Goal: Task Accomplishment & Management: Use online tool/utility

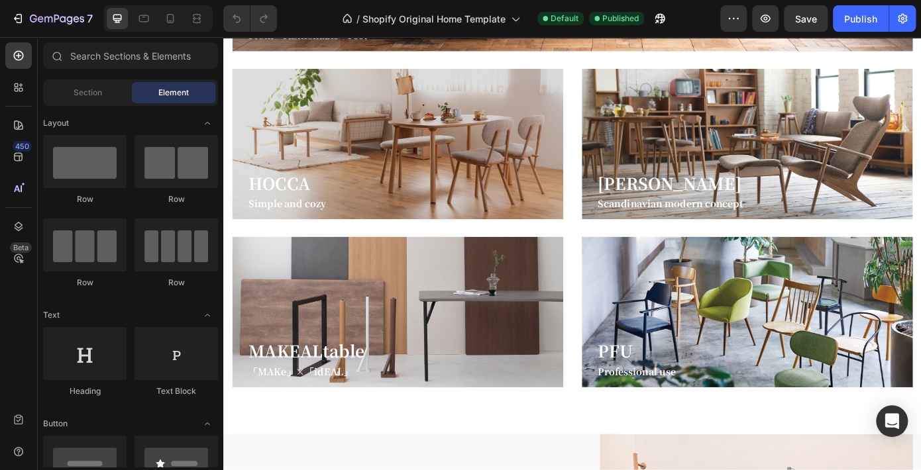
scroll to position [927, 0]
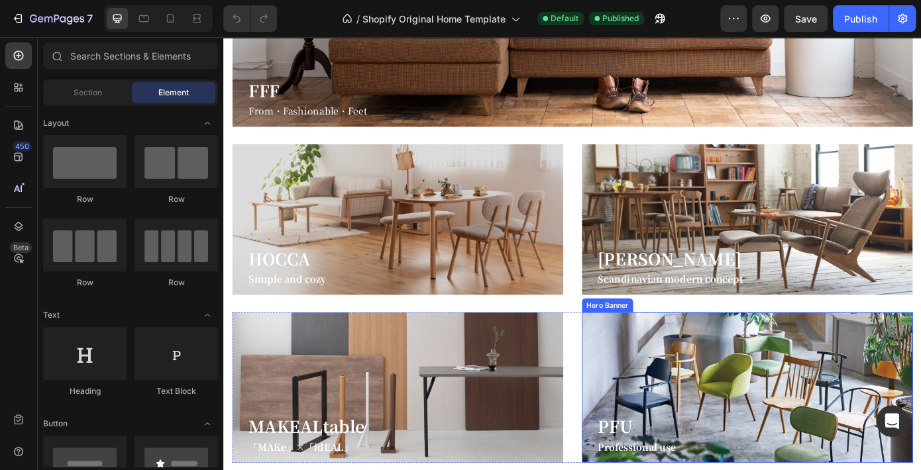
click at [850, 405] on div "PFU Heading Professional use Heading Row" at bounding box center [819, 374] width 377 height 295
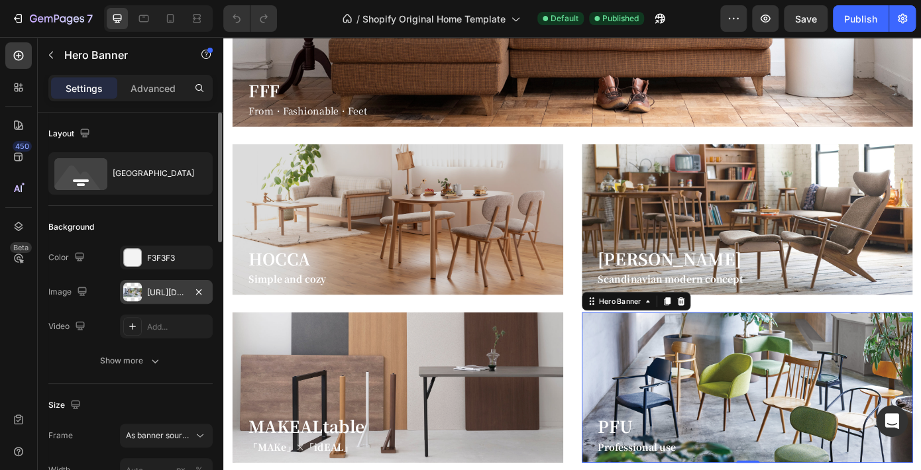
click at [174, 293] on div "[URL][DOMAIN_NAME]" at bounding box center [166, 293] width 38 height 12
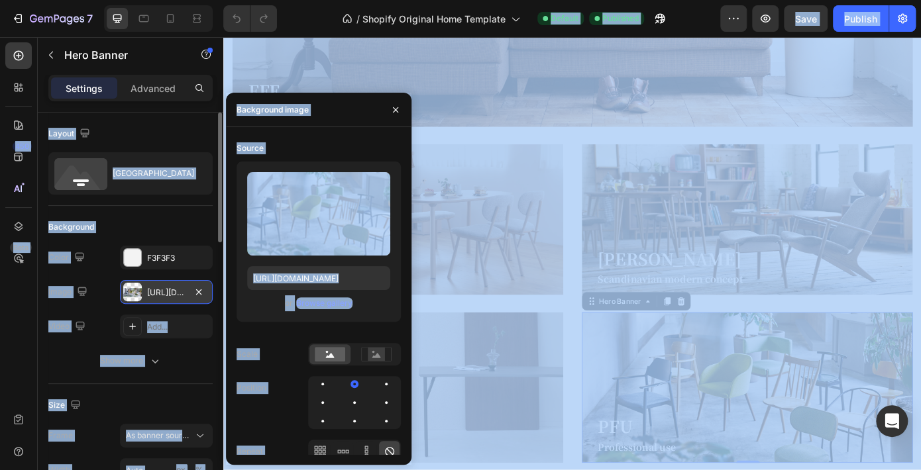
click at [170, 294] on div "[URL][DOMAIN_NAME]" at bounding box center [166, 293] width 38 height 12
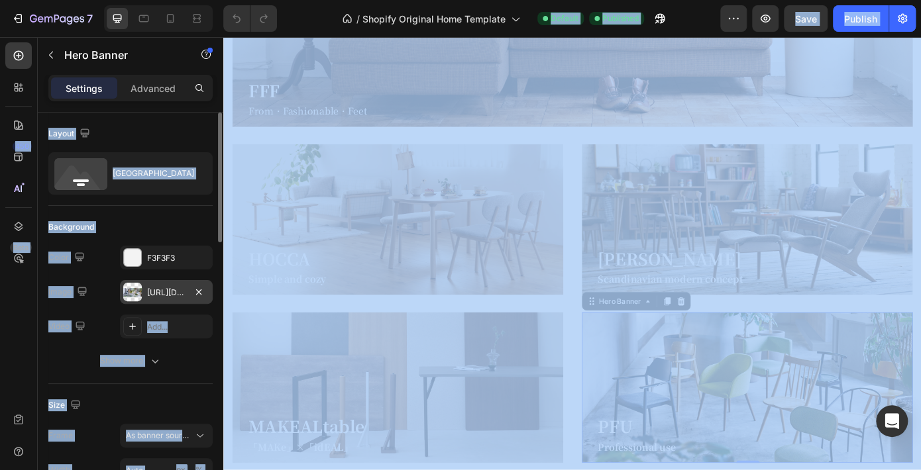
click at [170, 294] on div "[URL][DOMAIN_NAME]" at bounding box center [166, 293] width 38 height 12
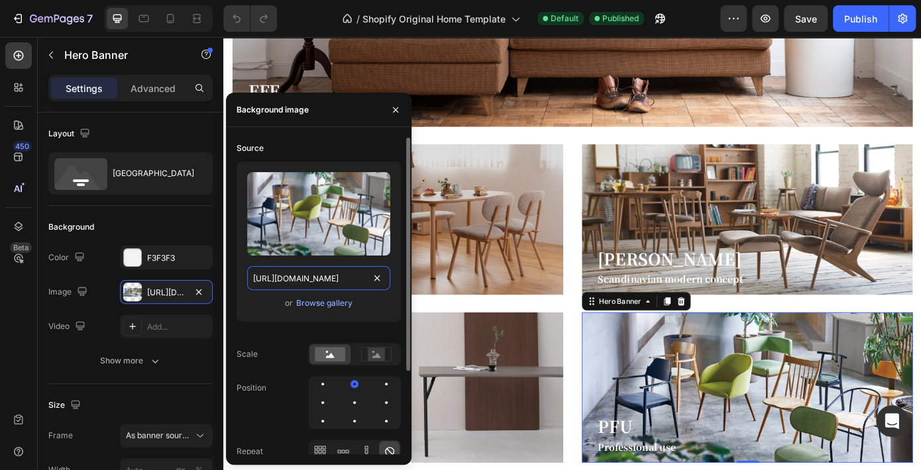
click at [332, 281] on input "[URL][DOMAIN_NAME]" at bounding box center [318, 278] width 143 height 24
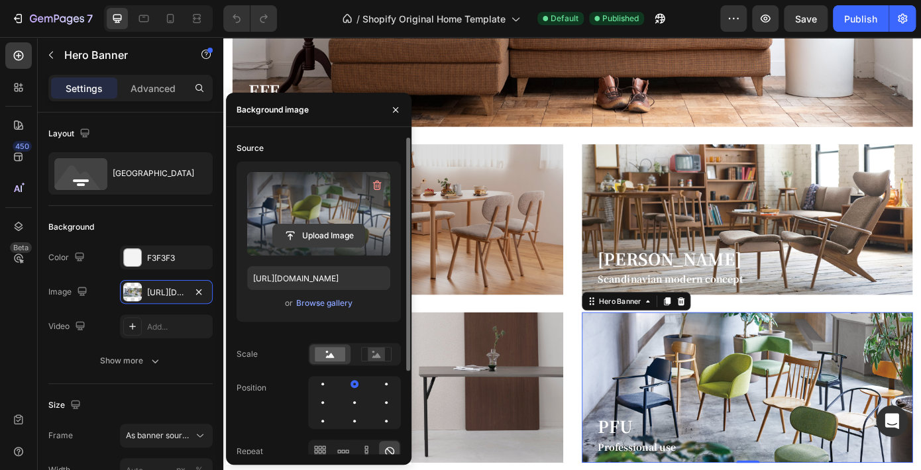
click at [328, 240] on input "file" at bounding box center [318, 236] width 91 height 23
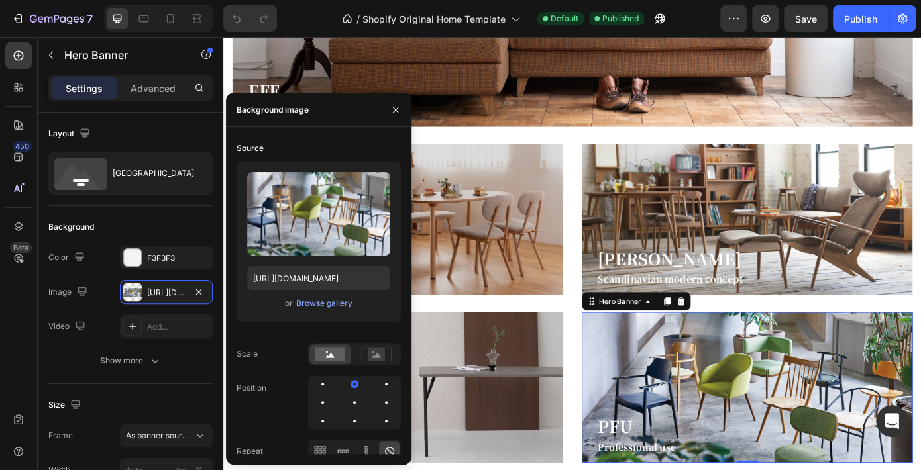
click at [787, 425] on div "PFU Heading Professional use Heading Row" at bounding box center [819, 374] width 377 height 295
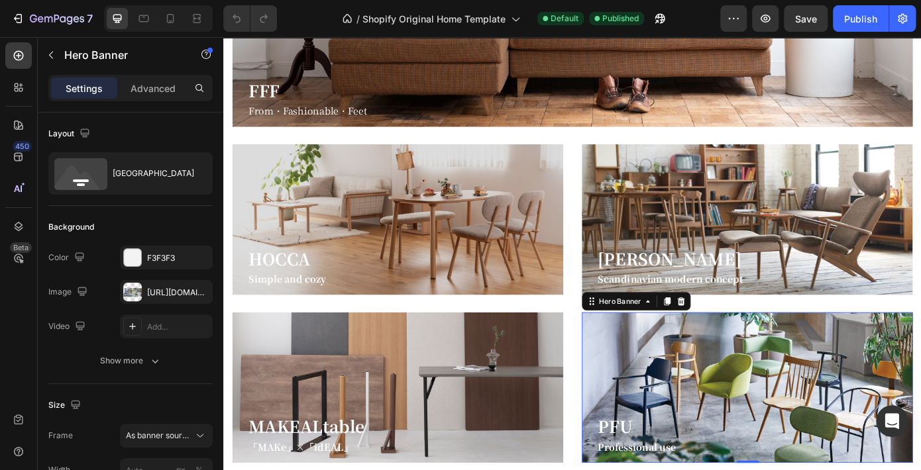
click at [787, 425] on div "PFU Heading Professional use Heading Row" at bounding box center [819, 374] width 377 height 295
click at [142, 296] on div "[URL][DOMAIN_NAME]" at bounding box center [166, 292] width 93 height 24
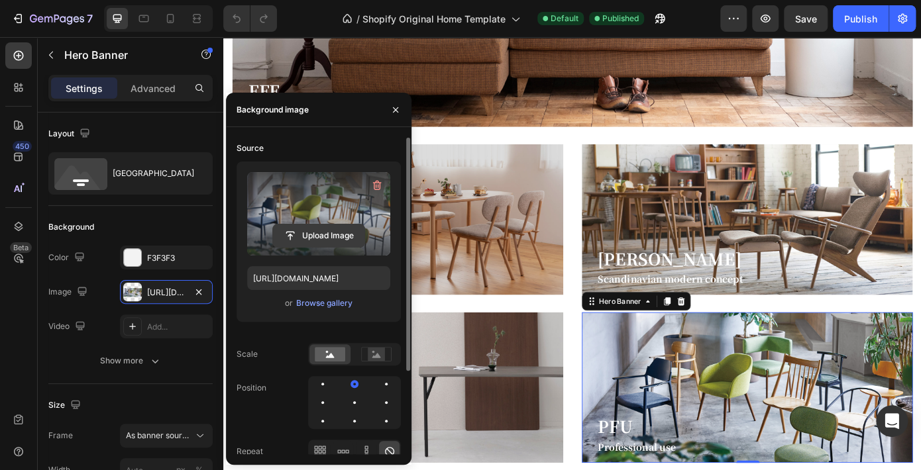
click at [341, 230] on input "file" at bounding box center [318, 236] width 91 height 23
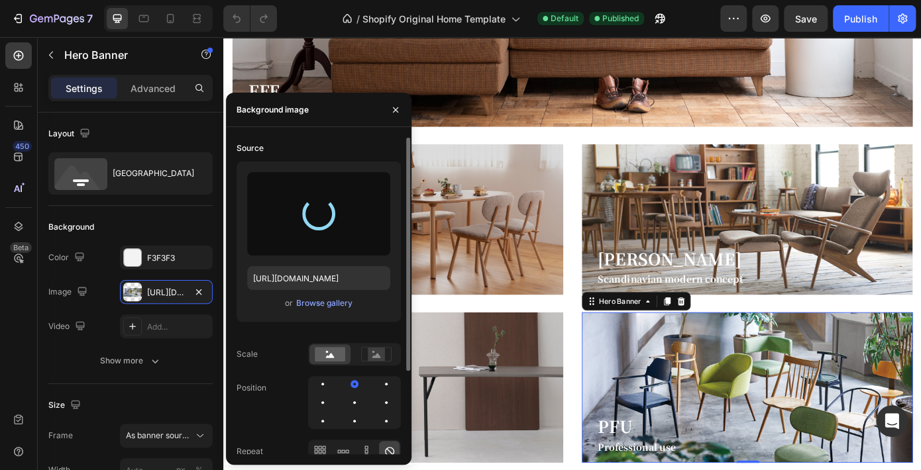
type input "[URL][DOMAIN_NAME]"
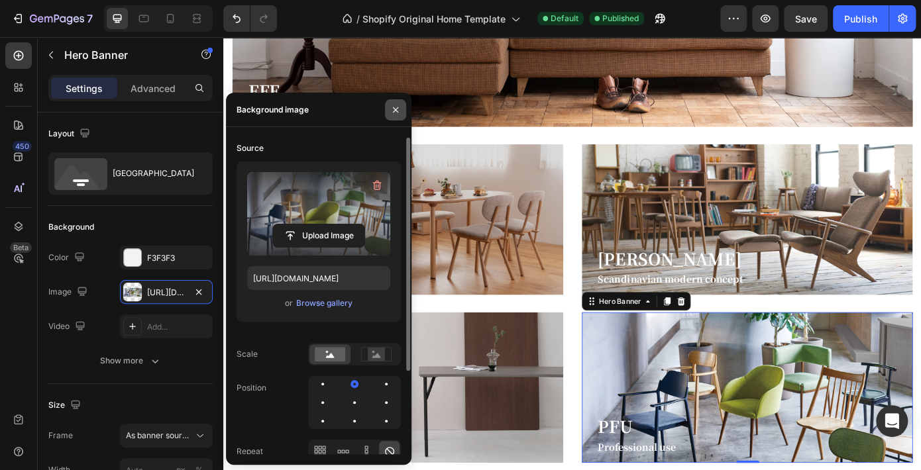
click at [399, 111] on icon "button" at bounding box center [395, 110] width 11 height 11
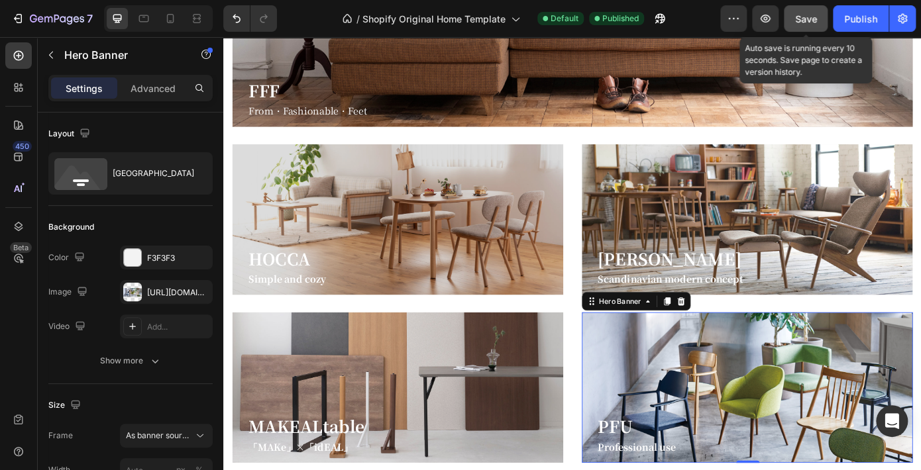
click at [802, 17] on span "Save" at bounding box center [806, 18] width 22 height 11
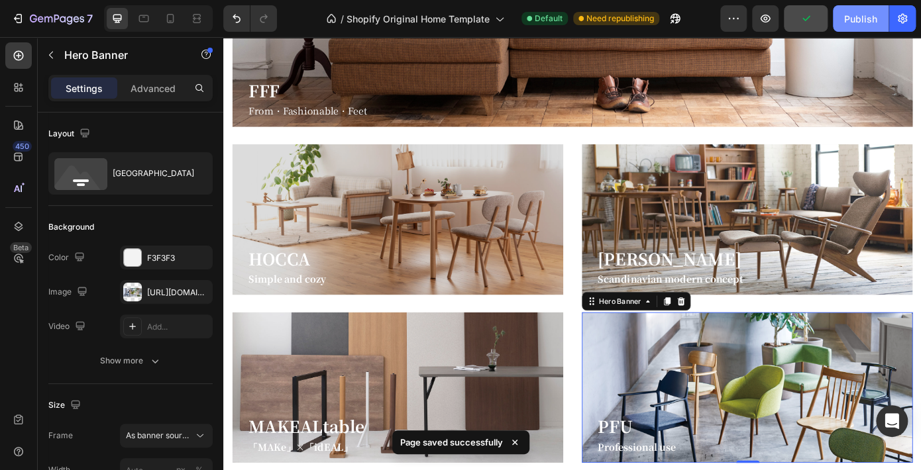
click at [850, 20] on div "Publish" at bounding box center [860, 19] width 33 height 14
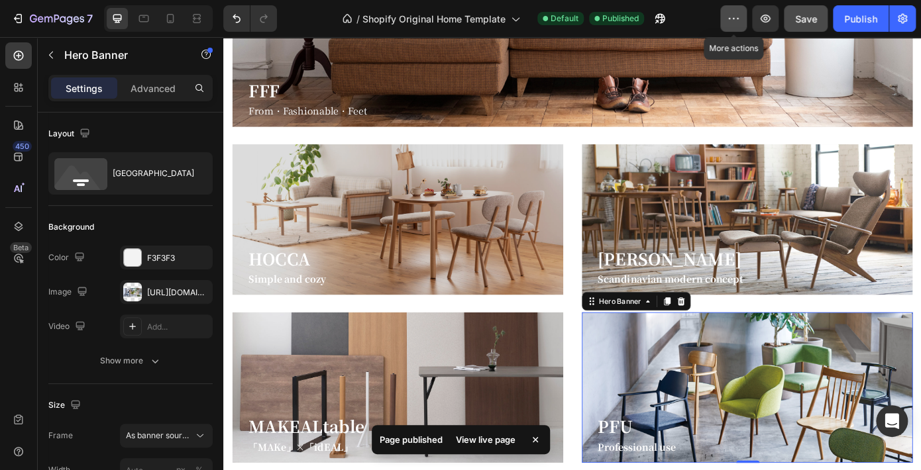
click at [736, 27] on button "button" at bounding box center [733, 18] width 26 height 26
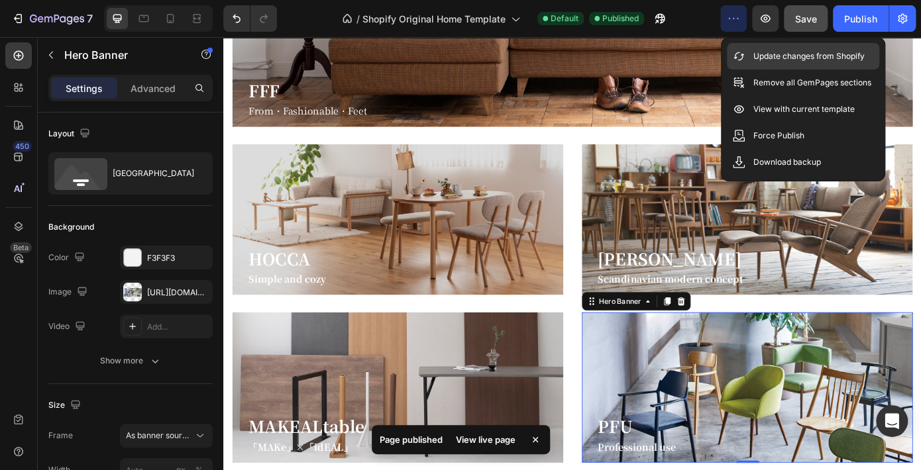
click at [762, 54] on p "Update changes from Shopify" at bounding box center [808, 56] width 111 height 13
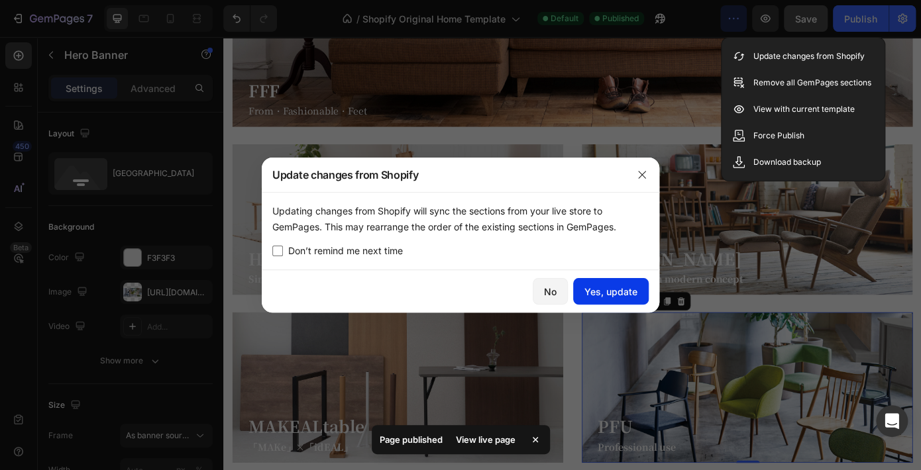
click at [603, 285] on div "Yes, update" at bounding box center [610, 292] width 53 height 14
